Goal: Contribute content

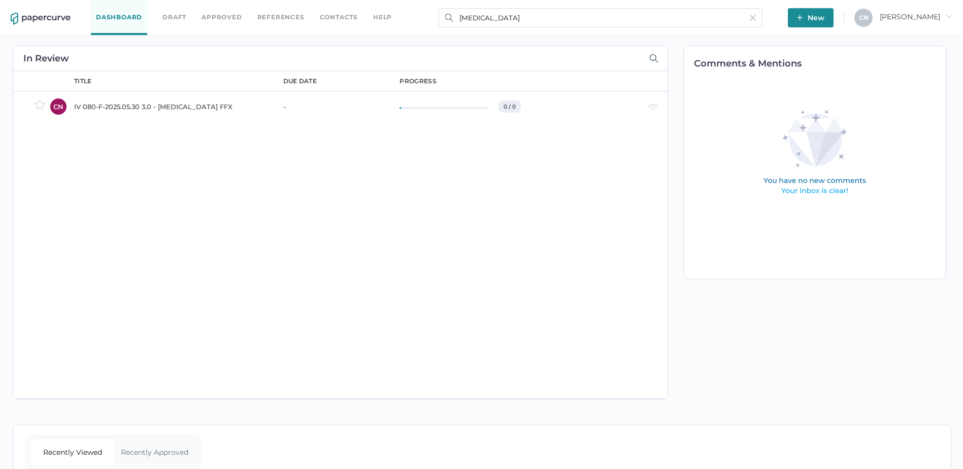
click at [833, 20] on button "New" at bounding box center [811, 17] width 46 height 19
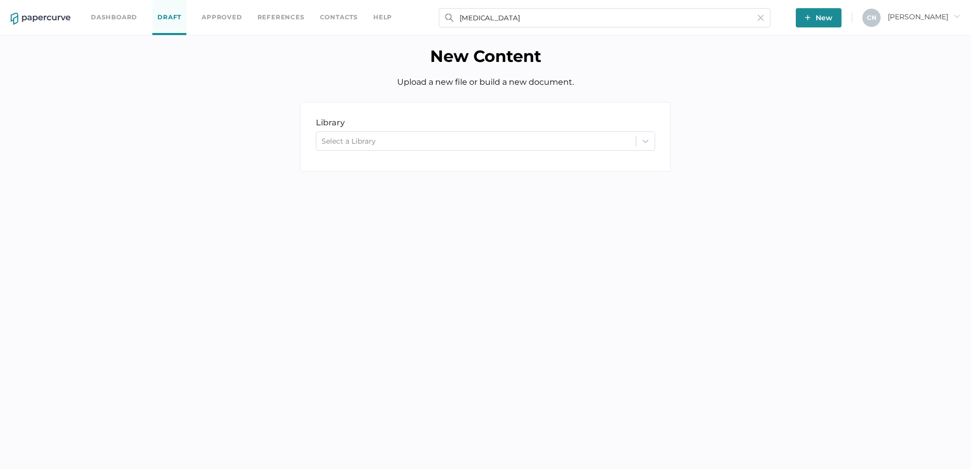
click at [461, 129] on div "library LIBRARY Select a Library" at bounding box center [485, 137] width 371 height 70
click at [460, 134] on div "Select a Library" at bounding box center [475, 140] width 319 height 15
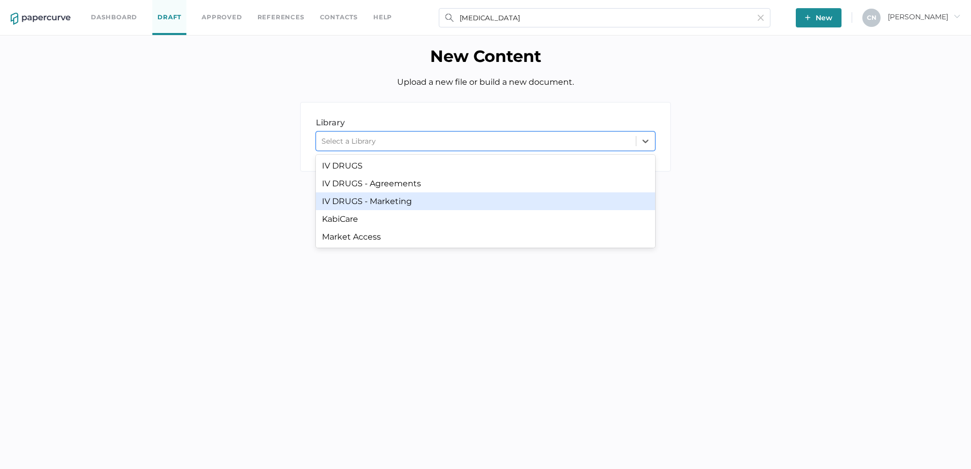
drag, startPoint x: 452, startPoint y: 210, endPoint x: 453, endPoint y: 199, distance: 11.2
click at [453, 199] on div "IV DRUGS IV DRUGS - Agreements IV DRUGS - Marketing KabiCare Market Access" at bounding box center [485, 201] width 339 height 93
click at [453, 199] on div "IV DRUGS - Marketing" at bounding box center [485, 201] width 339 height 18
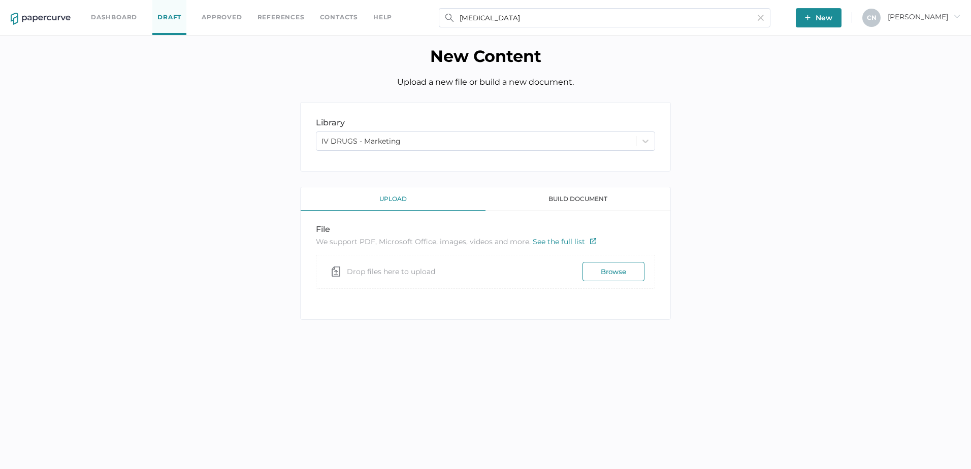
click at [408, 268] on span "Drop files here to upload" at bounding box center [391, 271] width 88 height 23
click at [863, 330] on div "library LIBRARY IV DRUGS - Marketing upload build document file We support PDF,…" at bounding box center [485, 218] width 955 height 233
